Goal: Task Accomplishment & Management: Complete application form

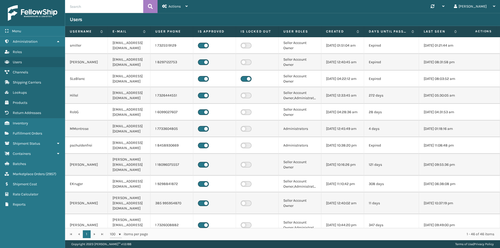
click at [32, 132] on span "Fulfillment Orders" at bounding box center [27, 133] width 29 height 4
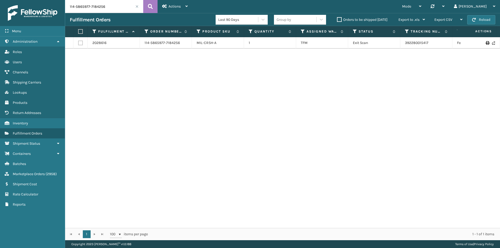
click at [113, 12] on input "114-5865977-7184256" at bounding box center [104, 6] width 78 height 13
paste input "1-4430246-1205837"
click at [149, 7] on icon at bounding box center [150, 7] width 5 height 8
drag, startPoint x: 436, startPoint y: 45, endPoint x: 403, endPoint y: 45, distance: 32.8
click at [403, 45] on td "392990943330" at bounding box center [427, 42] width 52 height 11
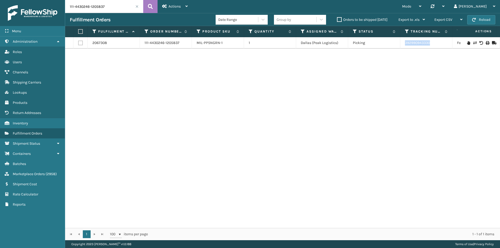
copy link "392990943330"
click at [114, 7] on input "111-4430246-1205837" at bounding box center [104, 6] width 78 height 13
paste input "4-6145023-7378629"
click at [148, 5] on button at bounding box center [150, 6] width 14 height 13
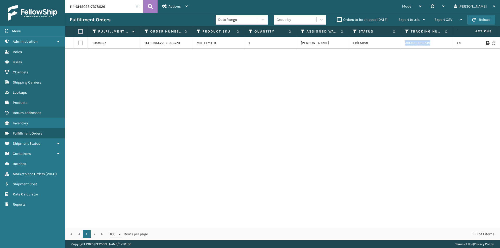
drag, startPoint x: 453, startPoint y: 46, endPoint x: 391, endPoint y: 42, distance: 62.1
click at [391, 42] on tr "1948547 114-6145023-7378629 MIL-FTMT-B 1 [PERSON_NAME] Exit Scan 390952456208 F…" at bounding box center [356, 42] width 583 height 11
click at [119, 6] on input "114-6145023-7378629" at bounding box center [104, 6] width 78 height 13
paste input "1-9120970-4773010"
click at [146, 5] on button at bounding box center [150, 6] width 14 height 13
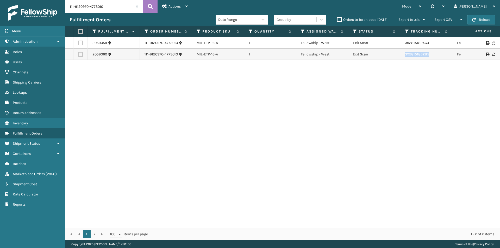
drag, startPoint x: 442, startPoint y: 54, endPoint x: 395, endPoint y: 54, distance: 46.4
click at [395, 54] on tr "2059060 111-9120970-4773010 MIL-ETP-16-A 1 Fellowship - West Exit Scan 39281518…" at bounding box center [356, 54] width 583 height 11
copy tr "392815186285"
drag, startPoint x: 445, startPoint y: 46, endPoint x: 400, endPoint y: 46, distance: 45.9
click at [400, 46] on tr "2059059 111-9120970-4773010 MIL-ETP-16-A 1 Fellowship - West Exit Scan 39281518…" at bounding box center [356, 42] width 583 height 11
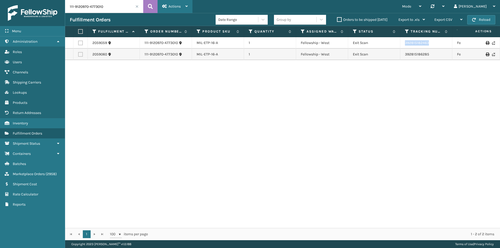
copy tr "392815182463"
drag, startPoint x: 417, startPoint y: 57, endPoint x: 398, endPoint y: 59, distance: 19.1
click at [398, 59] on tr "2059060 111-9120970-4773010 MIL-ETP-16-A 1 Fellowship - West Exit Scan 39281518…" at bounding box center [356, 54] width 583 height 11
copy tr "392815186285"
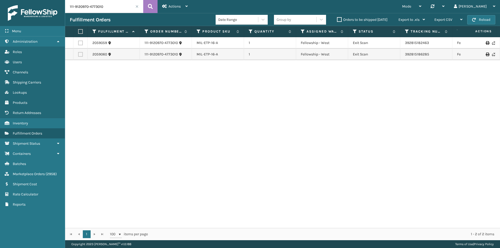
click at [114, 9] on input "111-9120970-4773010" at bounding box center [104, 6] width 78 height 13
paste input "4605055-8361808"
click at [145, 7] on button at bounding box center [150, 6] width 14 height 13
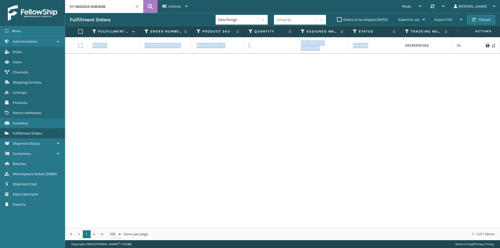
drag, startPoint x: 440, startPoint y: 50, endPoint x: 394, endPoint y: 45, distance: 46.3
click at [394, 45] on div "2032551 111-4605055-8361808 MIL-PPSNGRY-FT 1 [US_STATE] (TF Fulfillment) Exit S…" at bounding box center [282, 132] width 435 height 191
click at [118, 10] on input "111-4605055-8361808" at bounding box center [104, 6] width 78 height 13
click at [150, 7] on icon at bounding box center [150, 7] width 5 height 8
drag, startPoint x: 437, startPoint y: 43, endPoint x: 393, endPoint y: 44, distance: 44.3
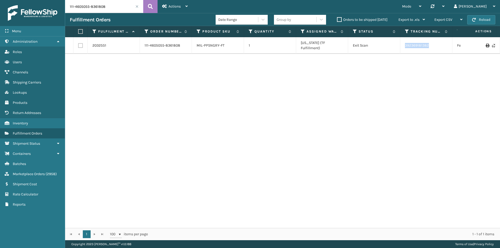
click at [393, 44] on tr "2032551 111-4605055-8361808 MIL-PPSNGRY-FT 1 [US_STATE] (TF Fulfillment) Exit S…" at bounding box center [356, 45] width 583 height 17
copy tr "392369181382"
click at [103, 0] on input "111-4605055-8361808" at bounding box center [104, 6] width 78 height 13
paste input "2-6556657-9749032"
type input "112-6556657-9749032"
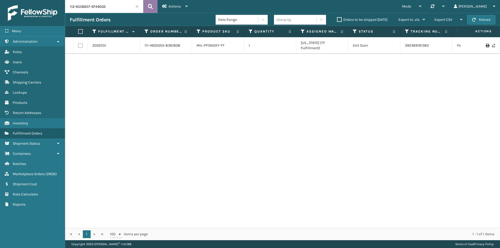
click at [151, 7] on icon at bounding box center [150, 7] width 5 height 8
drag, startPoint x: 433, startPoint y: 43, endPoint x: 398, endPoint y: 43, distance: 35.2
click at [398, 43] on tr "2019691 112-6556657-9749032 MIL-CRSH-G 1 SleepGeekz Warehouse Exit Scan 3921313…" at bounding box center [356, 42] width 583 height 11
copy tr "392131389313"
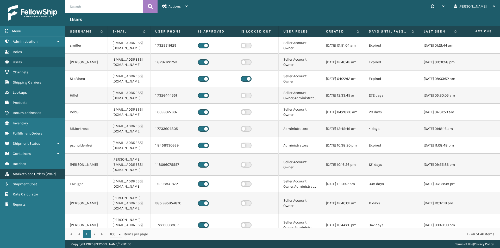
click at [41, 176] on span "Marketplace Orders" at bounding box center [29, 174] width 32 height 4
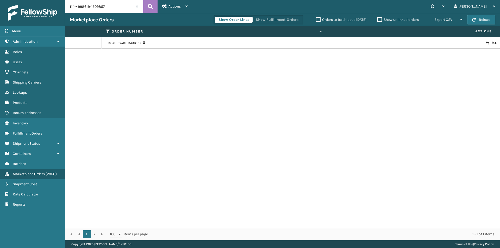
click at [117, 7] on input "114-4998619-1509857" at bounding box center [104, 6] width 78 height 13
paste input "1-1007683-9542605"
type input "111-1007683-9542605"
click at [149, 6] on icon at bounding box center [150, 7] width 5 height 8
click at [123, 5] on input "111-1007683-9542605" at bounding box center [104, 6] width 78 height 13
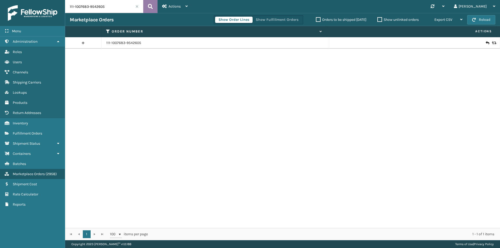
click at [154, 6] on button at bounding box center [150, 6] width 14 height 13
click at [486, 42] on icon at bounding box center [487, 42] width 3 height 5
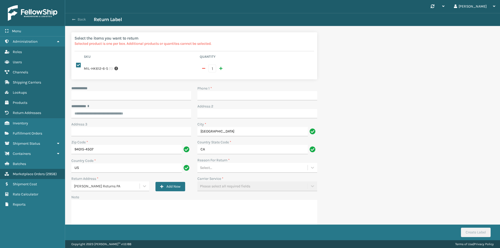
click at [77, 18] on button "Back" at bounding box center [82, 19] width 24 height 5
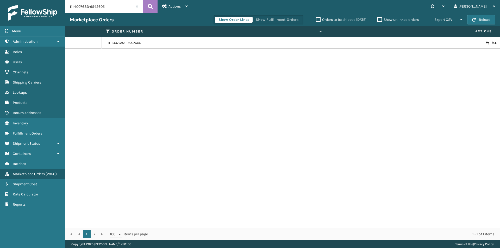
click at [492, 43] on icon at bounding box center [493, 43] width 3 height 4
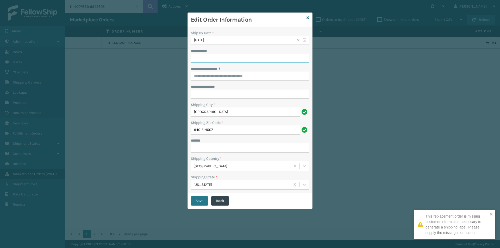
click at [230, 60] on input "**********" at bounding box center [250, 58] width 118 height 9
paste input "*****"
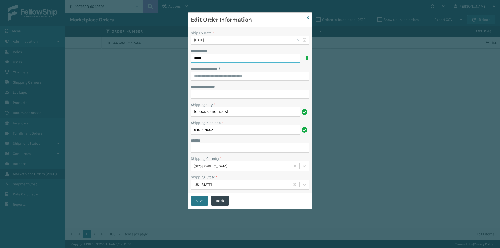
type input "*****"
click at [224, 73] on input "**********" at bounding box center [250, 76] width 118 height 9
paste input "**********"
click at [249, 87] on div "84 MONTCLAIR AVE, DALY CITY, CA" at bounding box center [250, 87] width 118 height 10
type input "**********"
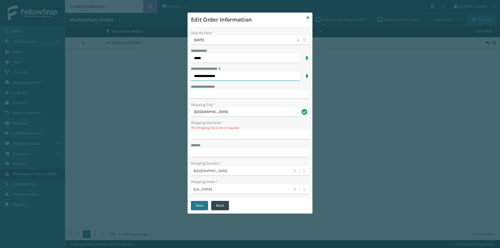
type input "94015-4507"
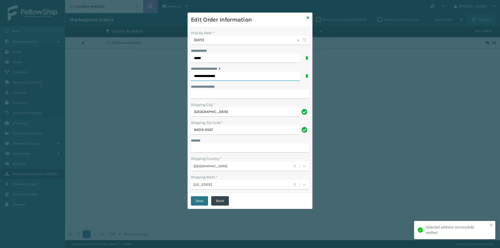
type input "**********"
click at [222, 148] on input "***** *" at bounding box center [250, 148] width 118 height 9
type input "**********"
click at [200, 202] on button "Save" at bounding box center [199, 201] width 17 height 9
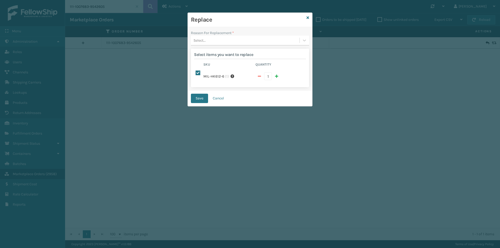
click at [229, 41] on div "Select..." at bounding box center [245, 40] width 109 height 9
click at [219, 95] on div "Wrong item sent" at bounding box center [250, 92] width 118 height 10
click at [204, 97] on button "Save" at bounding box center [199, 98] width 17 height 9
